Goal: Find specific page/section: Find specific page/section

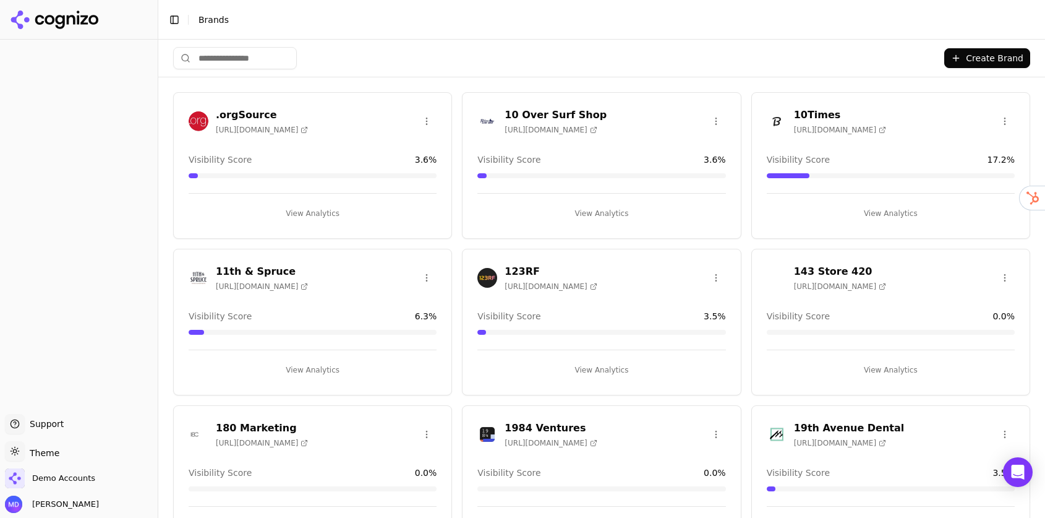
click at [261, 64] on input "search" at bounding box center [235, 58] width 124 height 22
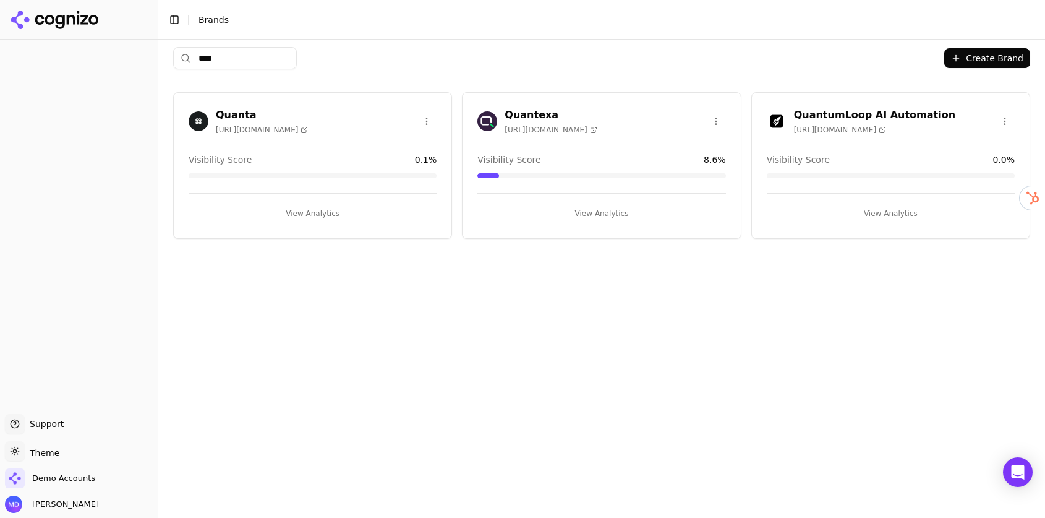
type input "****"
click at [304, 210] on button "View Analytics" at bounding box center [313, 213] width 248 height 20
